Goal: Find specific page/section: Find specific page/section

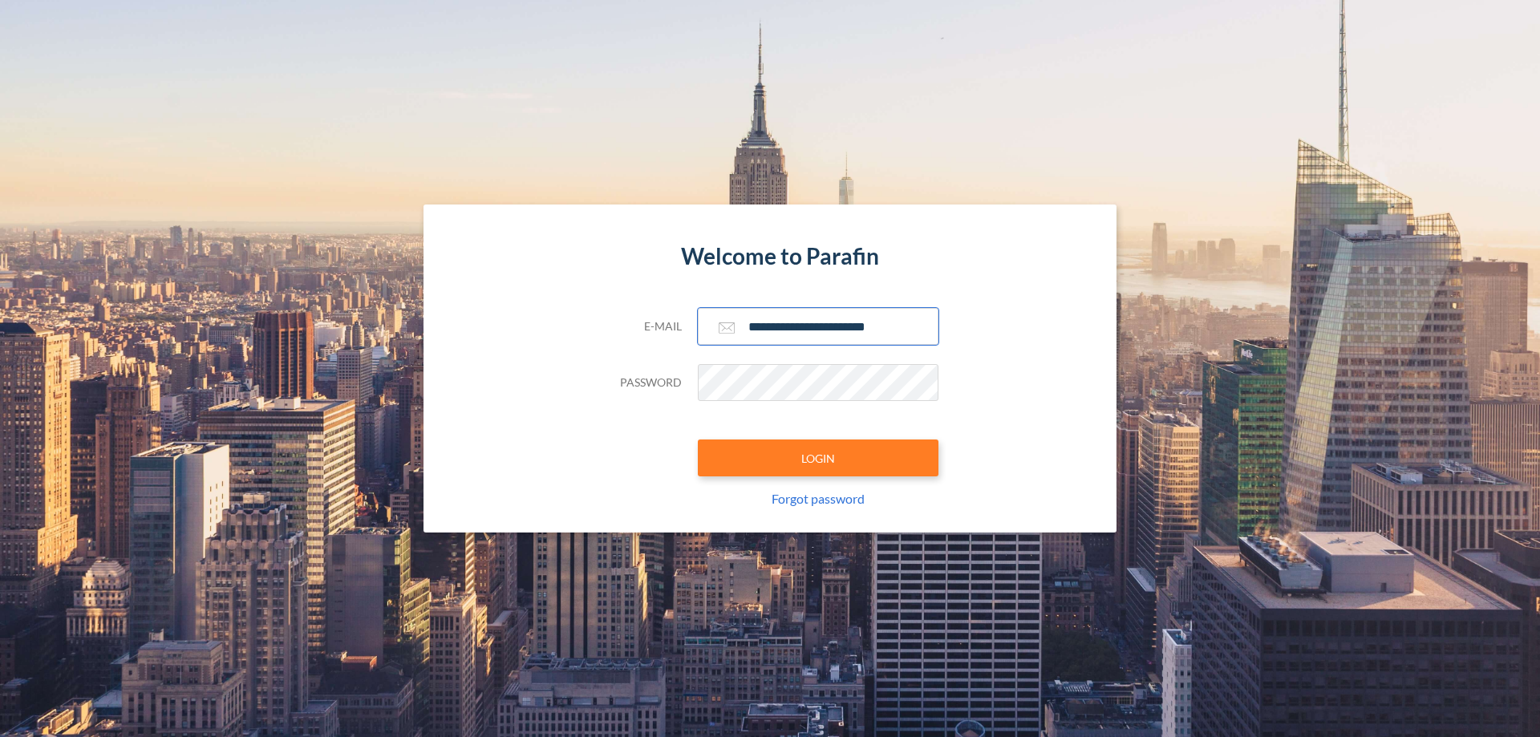
type input "**********"
click at [818, 458] on button "LOGIN" at bounding box center [818, 458] width 241 height 37
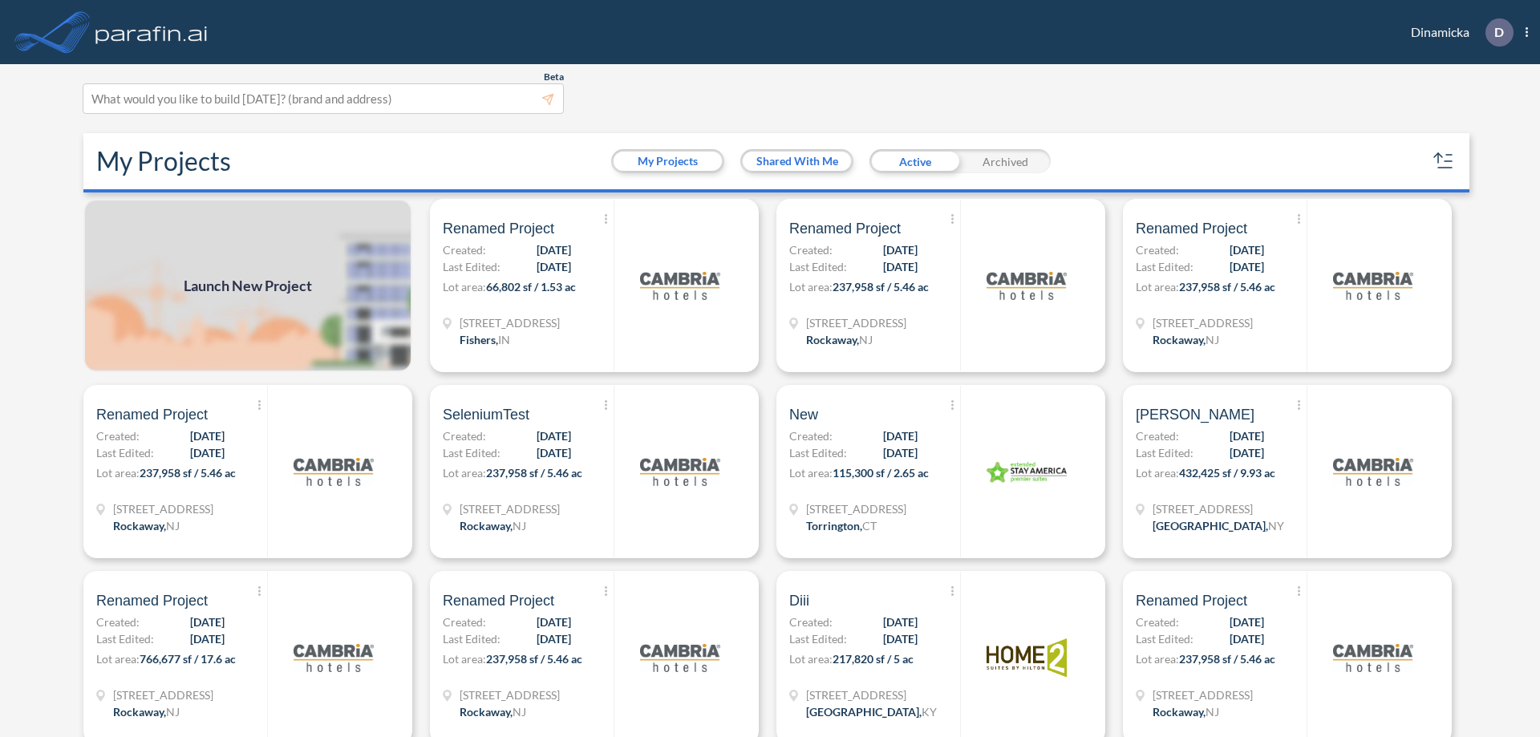
scroll to position [4, 0]
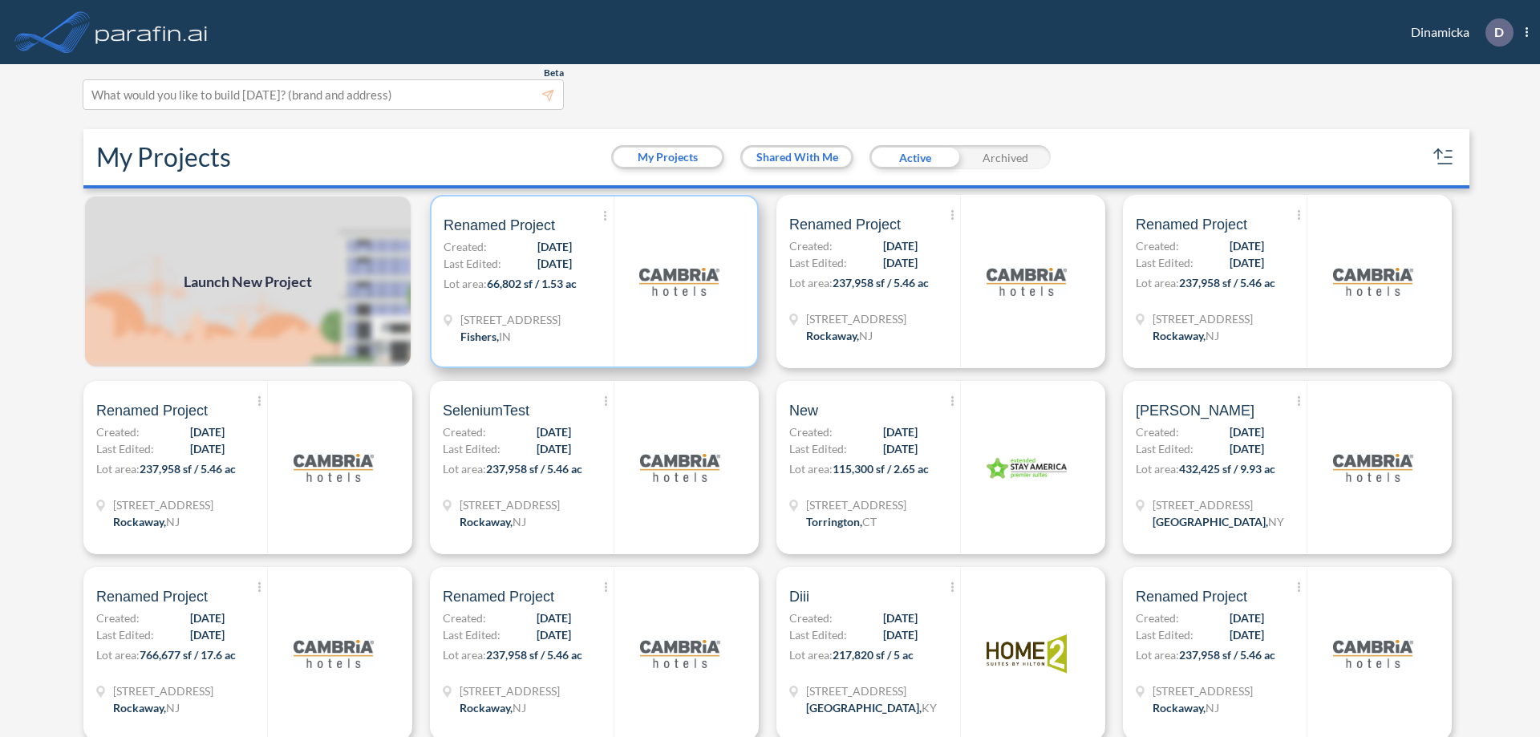
click at [591, 282] on p "Lot area: 66,802 sf / 1.53 ac" at bounding box center [529, 286] width 170 height 23
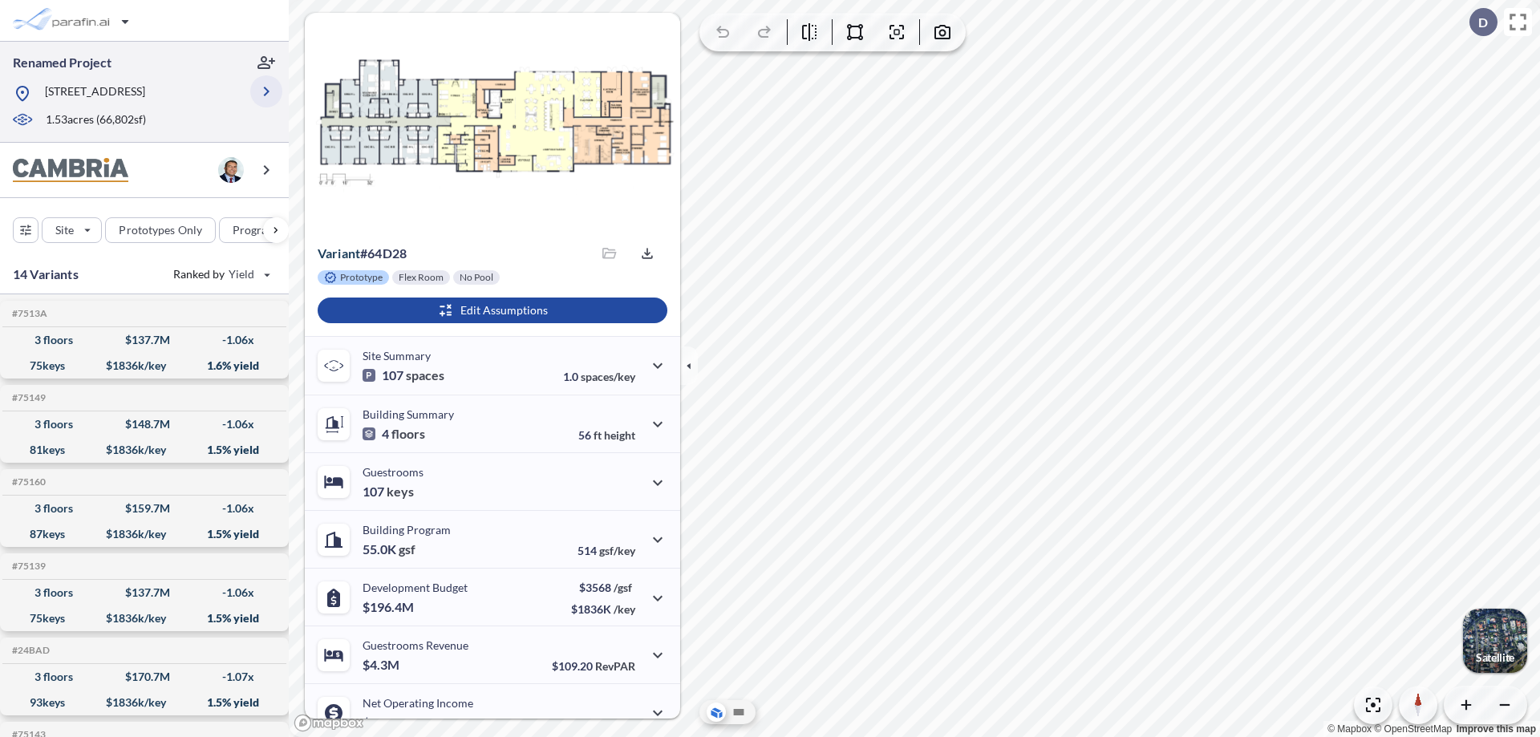
click at [266, 91] on icon "button" at bounding box center [266, 91] width 19 height 19
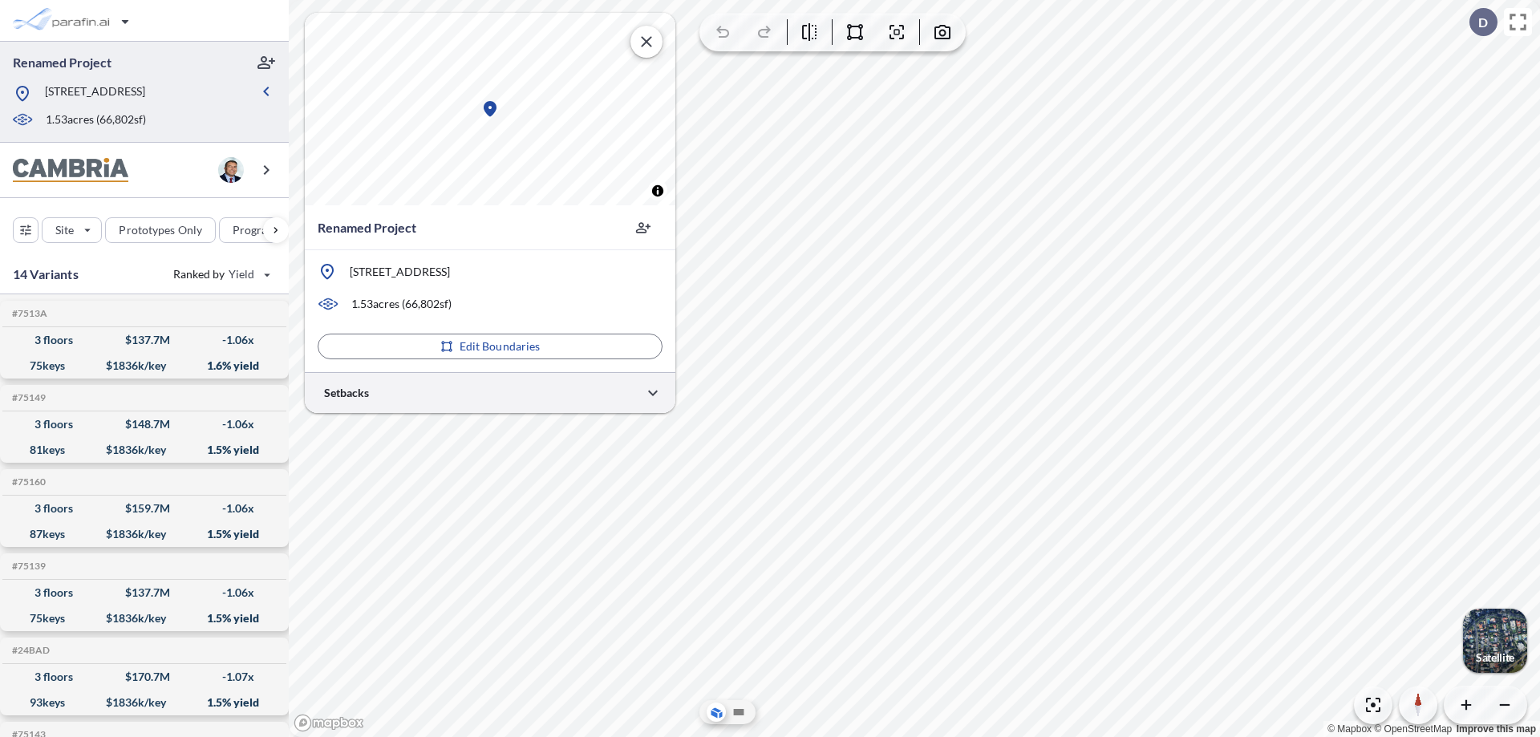
click at [490, 392] on div at bounding box center [490, 392] width 371 height 41
